Goal: Information Seeking & Learning: Find specific fact

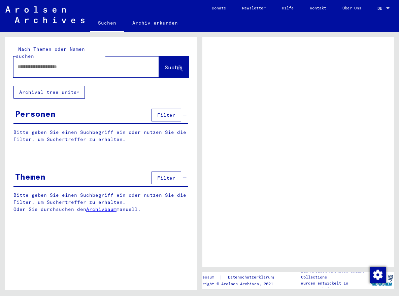
click at [36, 63] on input "text" at bounding box center [80, 66] width 125 height 7
type input "**********"
click at [112, 91] on div "**********" at bounding box center [101, 130] width 192 height 186
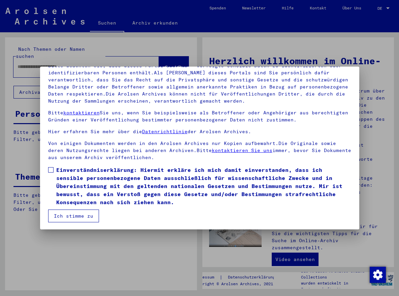
scroll to position [55, 0]
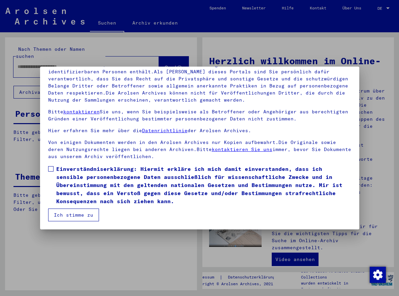
click at [47, 163] on mat-dialog-content "Unsere Nutzungsbedingungen wurden durch den Internationalen Ausschuss als obers…" at bounding box center [199, 130] width 319 height 184
click at [47, 169] on mat-dialog-content "Unsere Nutzungsbedingungen wurden durch den Internationalen Ausschuss als obers…" at bounding box center [199, 130] width 319 height 184
click at [49, 167] on span at bounding box center [50, 168] width 5 height 5
click at [83, 213] on button "Ich stimme zu" at bounding box center [73, 215] width 51 height 13
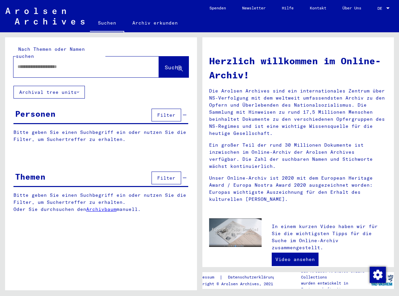
click at [96, 63] on input "text" at bounding box center [78, 66] width 121 height 7
type input "**********"
click at [167, 57] on button "Suche" at bounding box center [174, 67] width 30 height 21
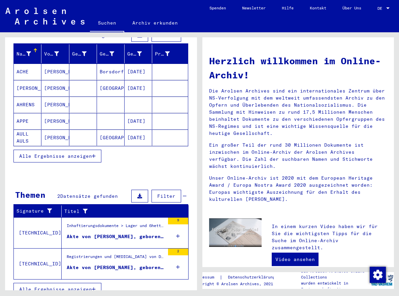
scroll to position [81, 0]
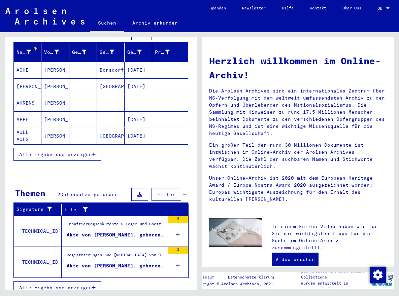
click at [91, 221] on div "Inhaftierungsdokumente > Lager und Ghettos > Konzentrationslager [GEOGRAPHIC_DA…" at bounding box center [116, 225] width 98 height 9
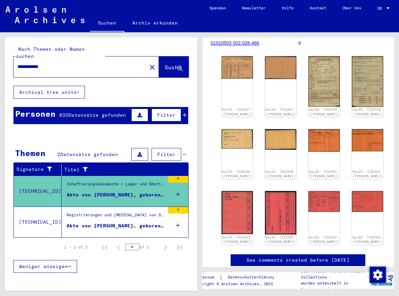
scroll to position [93, 0]
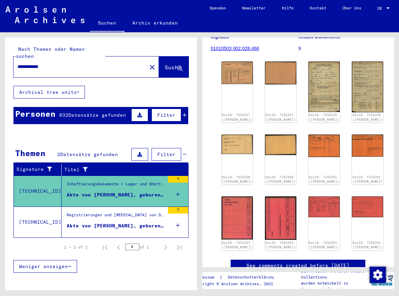
click at [157, 212] on div "Registrierungen und [MEDICAL_DATA] von Displaced Persons, Kindern und Vermisste…" at bounding box center [116, 216] width 98 height 9
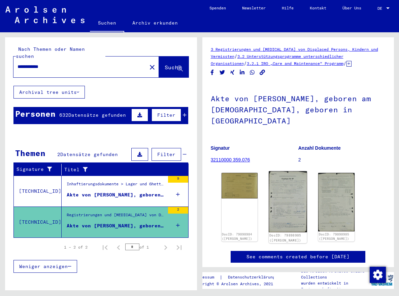
click at [279, 195] on img at bounding box center [288, 201] width 38 height 61
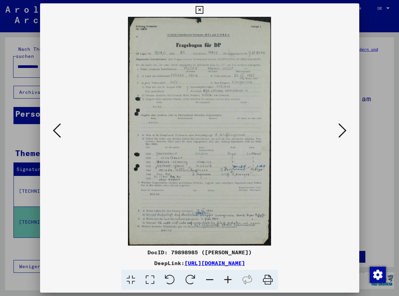
click at [198, 9] on icon at bounding box center [200, 10] width 8 height 8
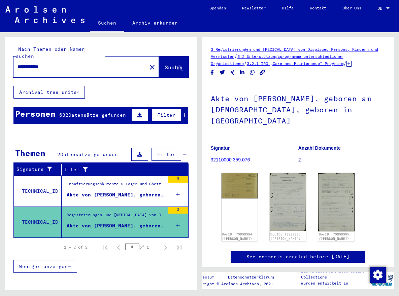
click at [148, 192] on div "Akte von [PERSON_NAME], geboren am [DEMOGRAPHIC_DATA]" at bounding box center [116, 195] width 98 height 7
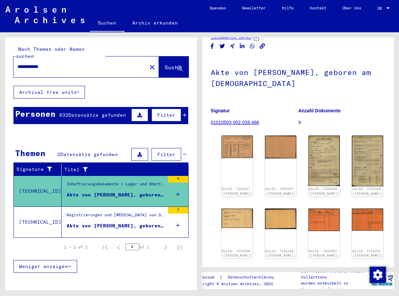
scroll to position [22, 0]
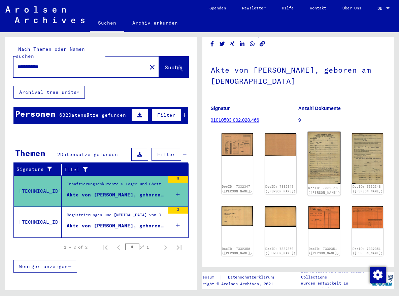
click at [308, 145] on img at bounding box center [324, 158] width 33 height 53
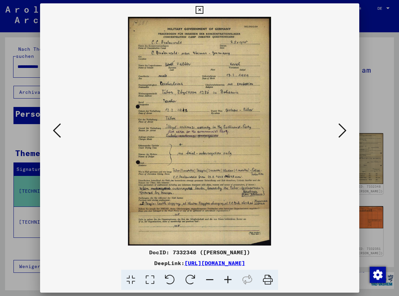
click at [382, 154] on div at bounding box center [199, 148] width 399 height 296
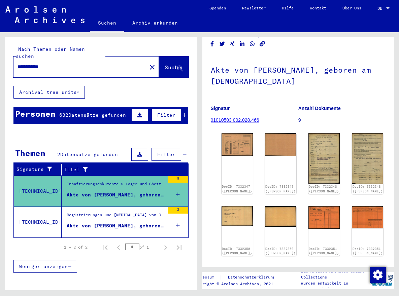
click at [293, 149] on div "DocID: 7332347 ([PERSON_NAME]) DocID: 7332347 ([PERSON_NAME]) DocID: 7332348 ([…" at bounding box center [298, 228] width 159 height 194
click at [308, 150] on img at bounding box center [324, 158] width 33 height 53
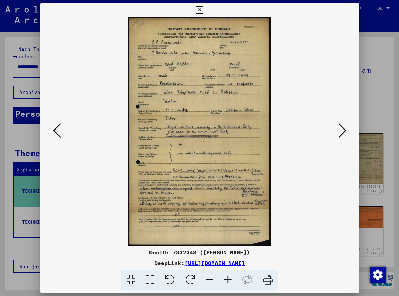
click at [209, 263] on link "[URL][DOMAIN_NAME]" at bounding box center [214, 263] width 61 height 7
click at [364, 250] on div at bounding box center [199, 148] width 399 height 296
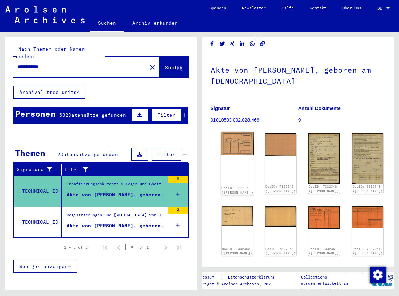
click at [222, 154] on div "DocID: 7332347 ([PERSON_NAME])" at bounding box center [237, 164] width 33 height 64
click at [228, 137] on img at bounding box center [237, 144] width 33 height 24
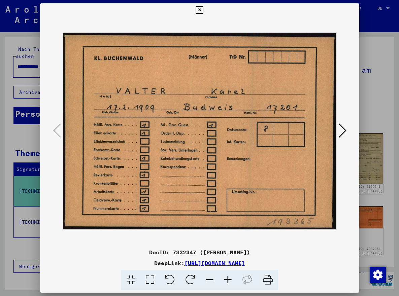
click at [369, 204] on div at bounding box center [199, 148] width 399 height 296
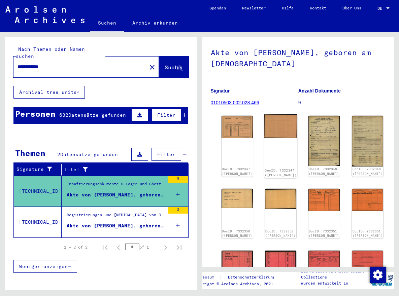
scroll to position [27, 0]
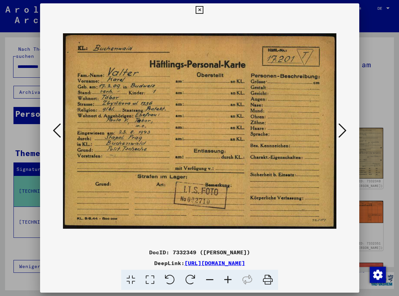
click at [367, 157] on div at bounding box center [199, 148] width 399 height 296
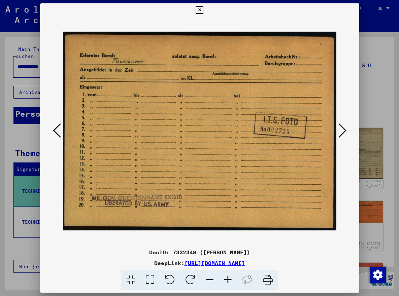
click at [370, 140] on div at bounding box center [199, 148] width 399 height 296
